Goal: Information Seeking & Learning: Learn about a topic

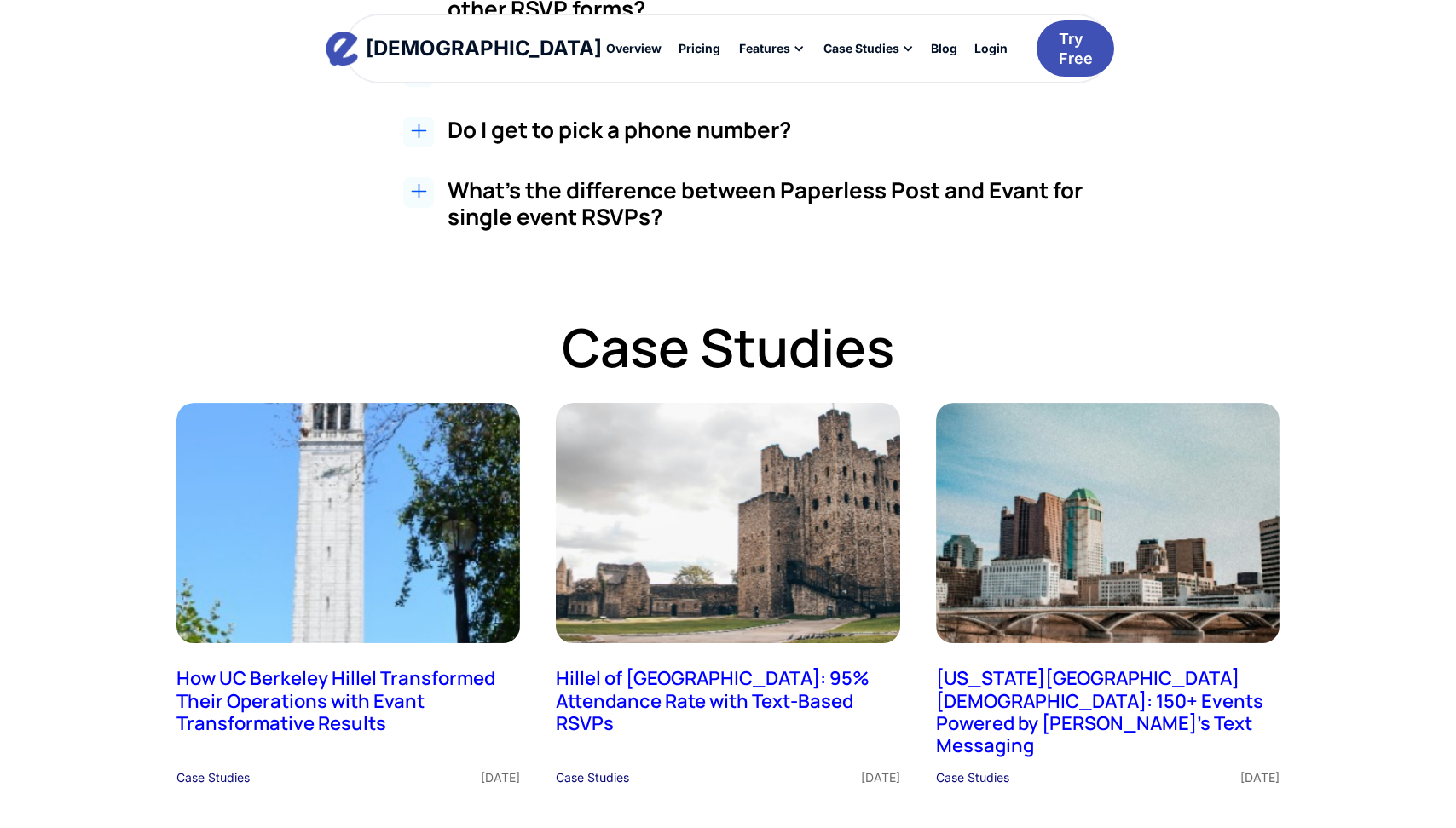
scroll to position [3618, 0]
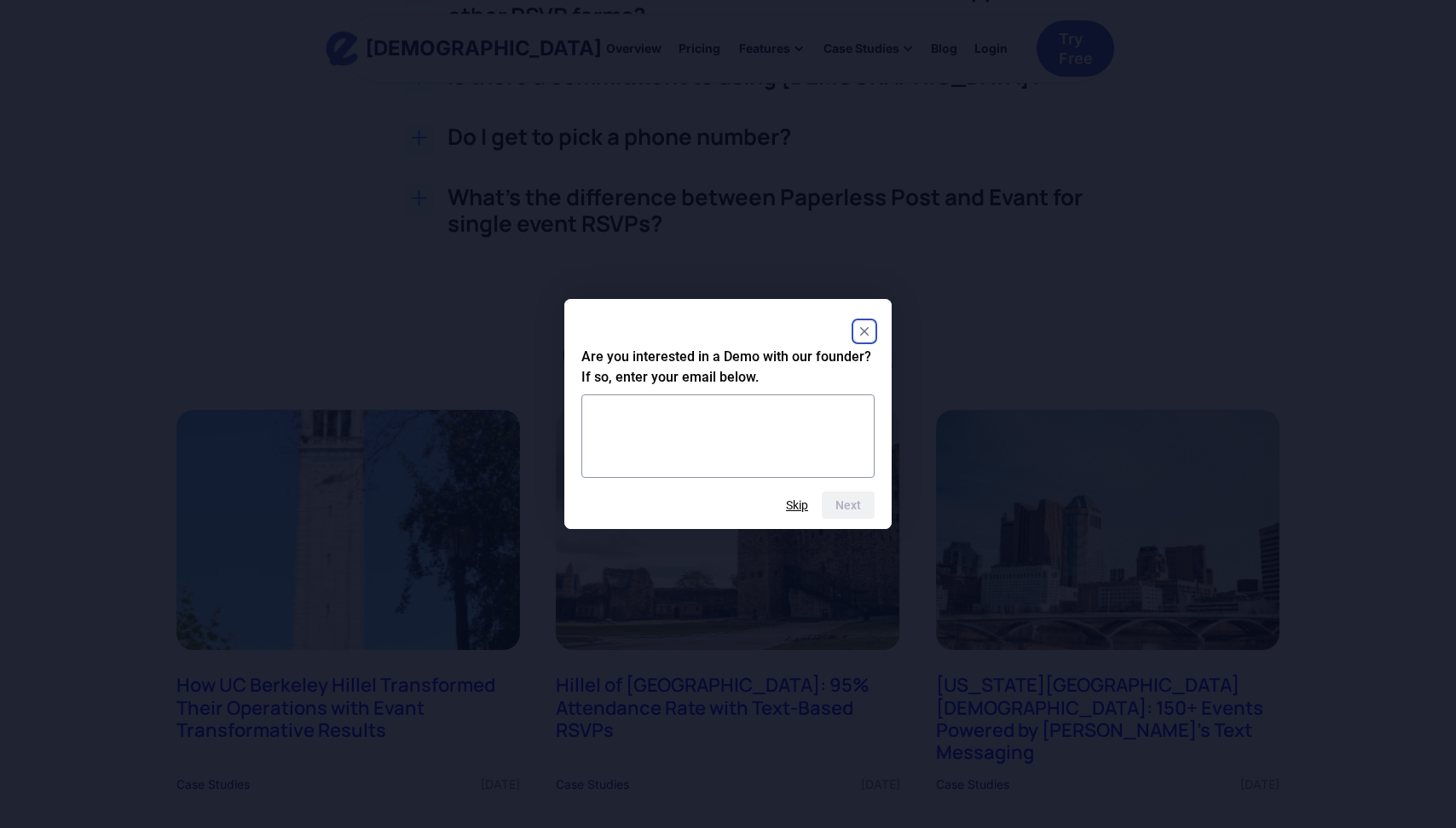
click at [866, 321] on rect "Close" at bounding box center [864, 331] width 20 height 20
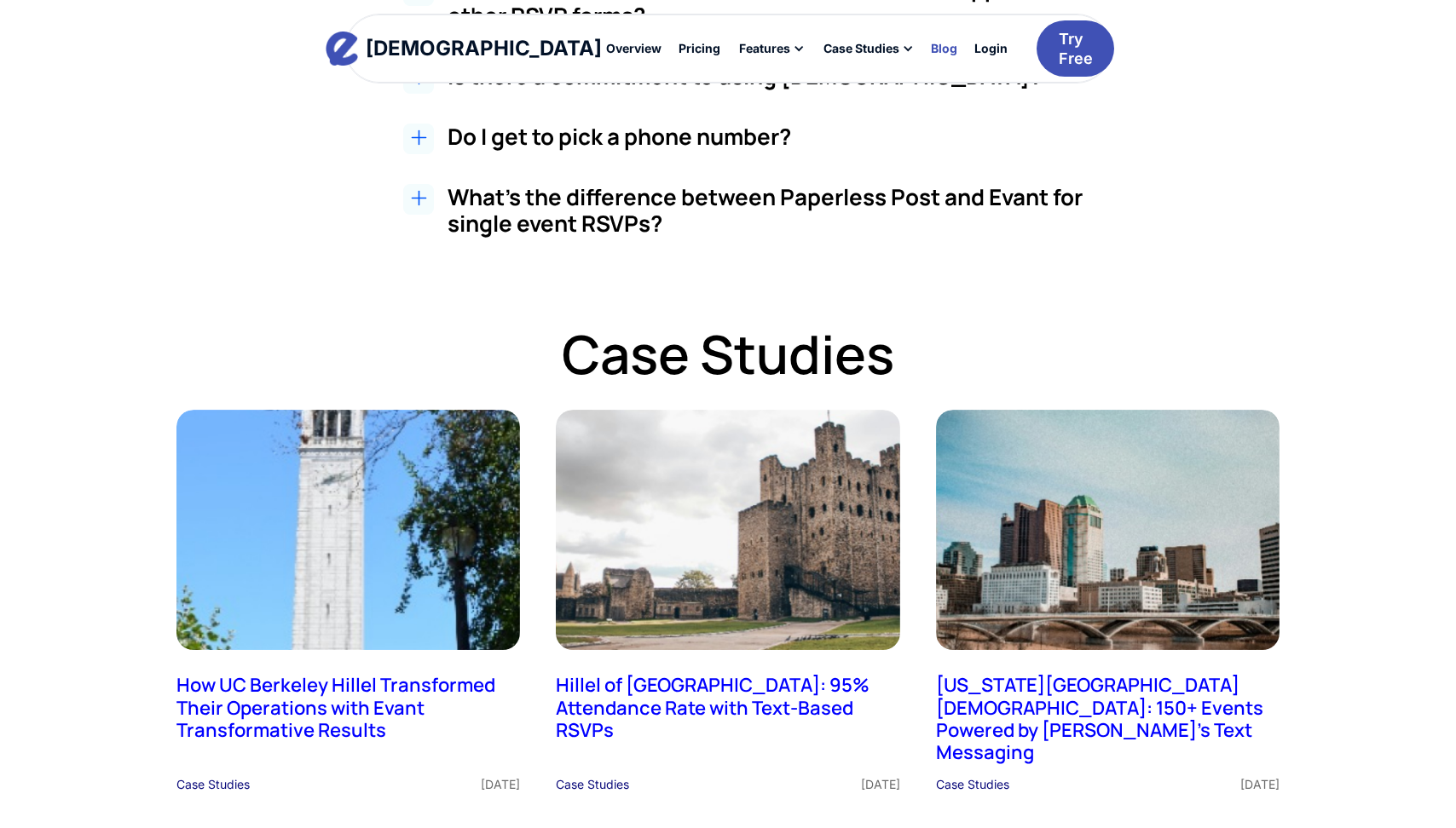
click at [930, 53] on div "Blog" at bounding box center [943, 49] width 26 height 12
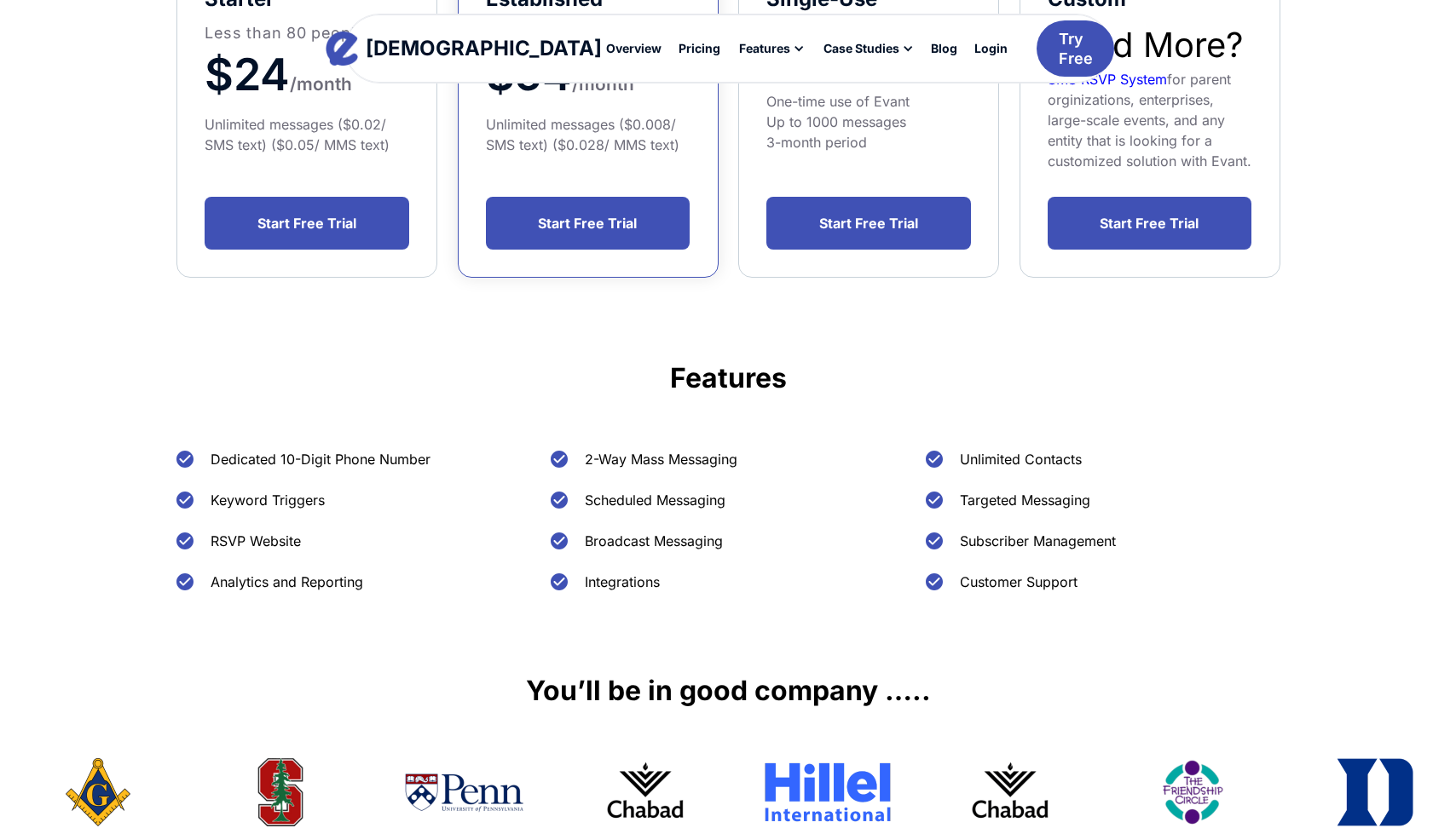
scroll to position [390, 0]
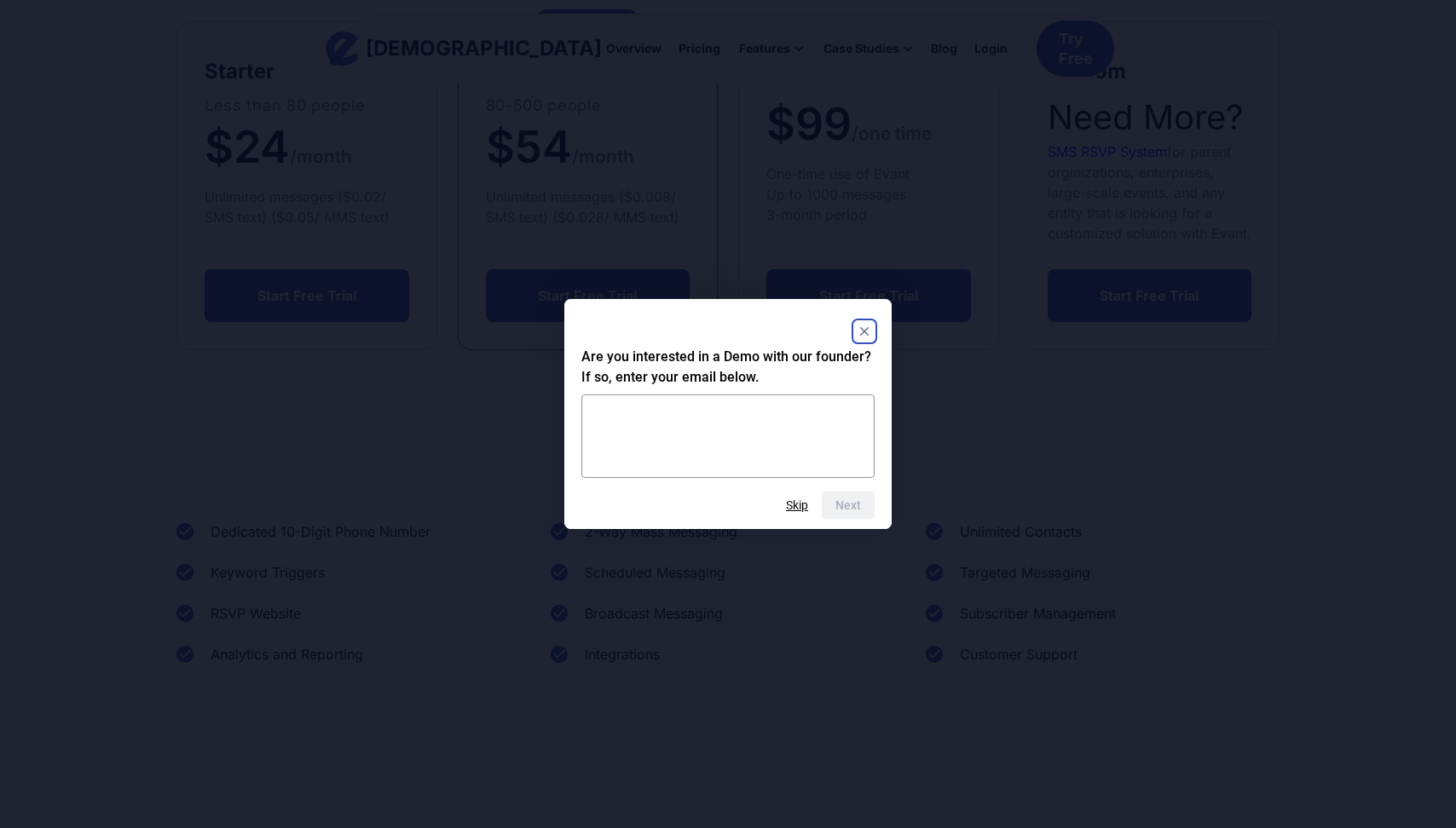
click at [861, 339] on rect "Close" at bounding box center [864, 331] width 20 height 20
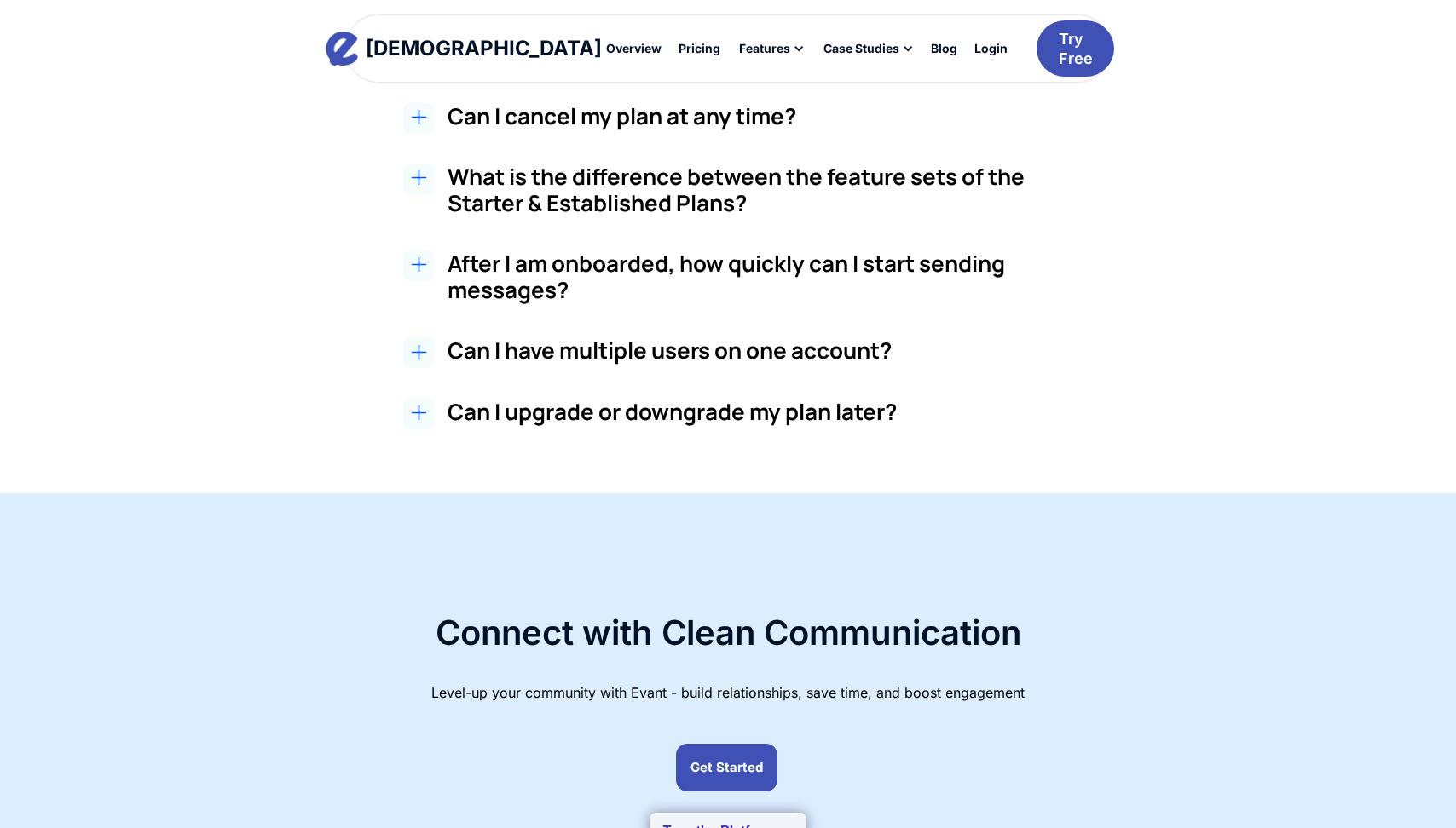
scroll to position [2007, 0]
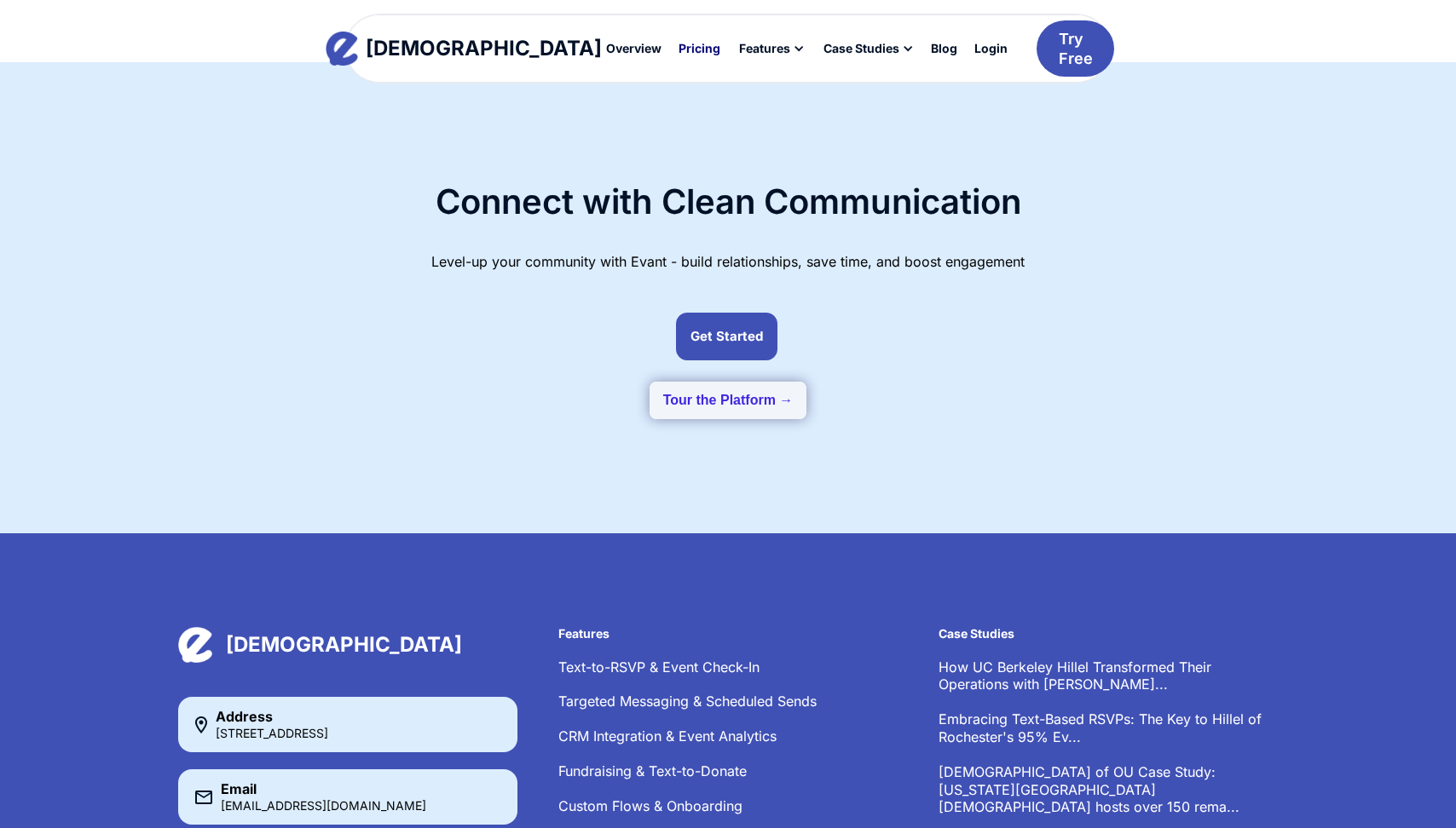
click at [670, 58] on link "Pricing" at bounding box center [699, 49] width 58 height 29
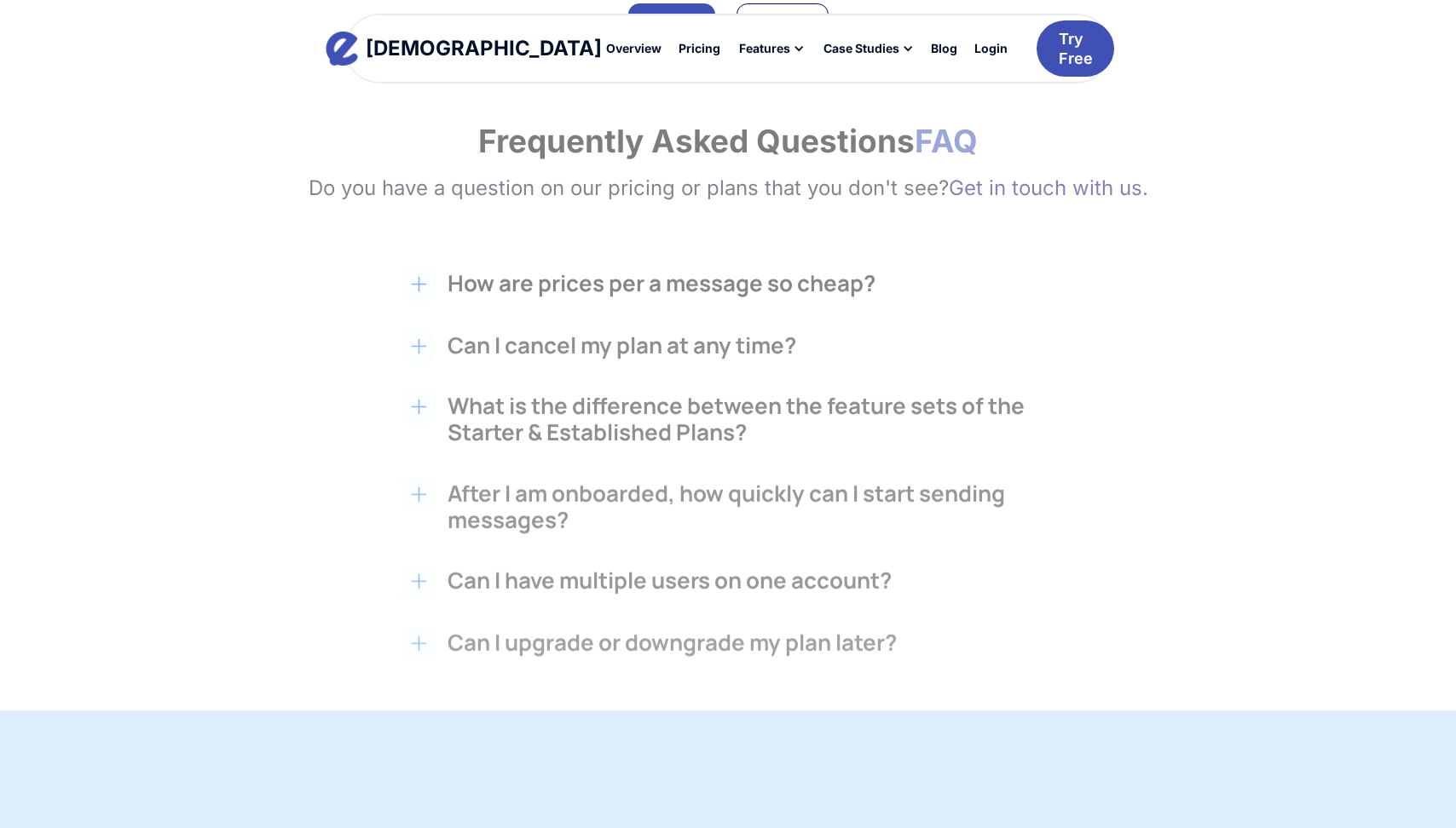
scroll to position [2210, 0]
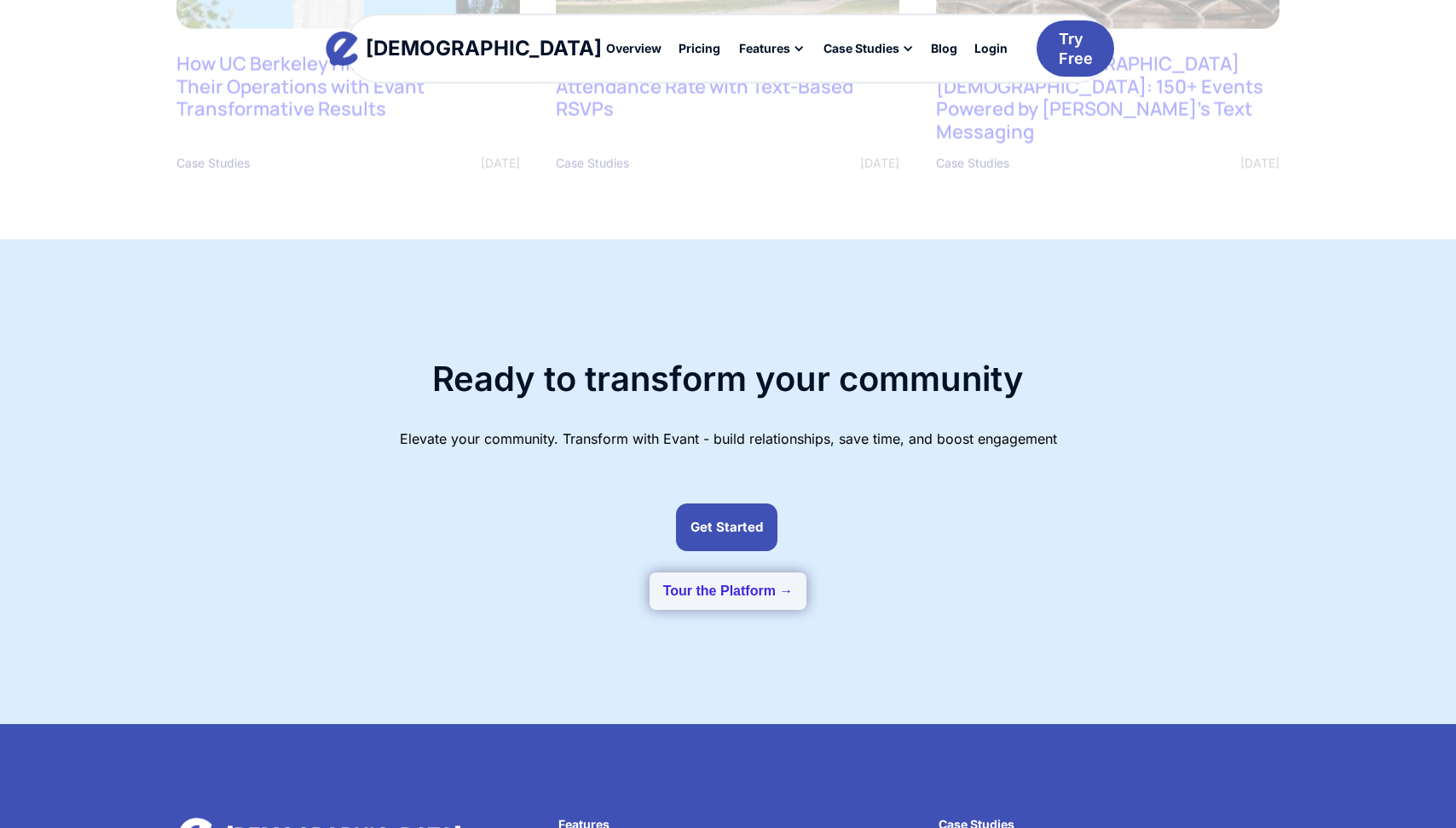
scroll to position [4626, 0]
